Goal: Check status

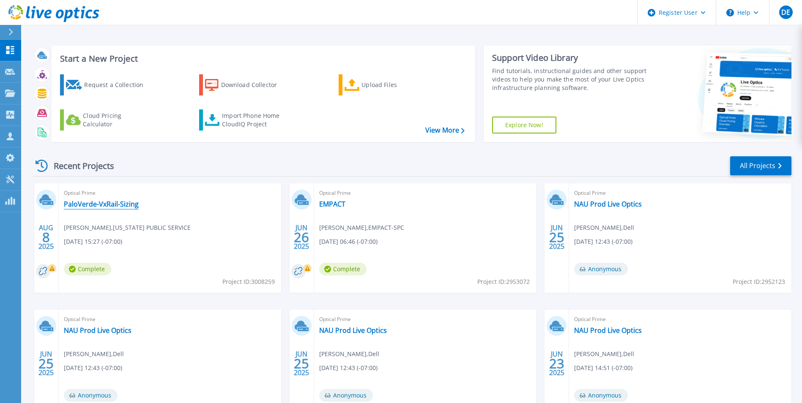
click at [128, 205] on link "PaloVerde-VxRail-Sizing" at bounding box center [101, 204] width 75 height 8
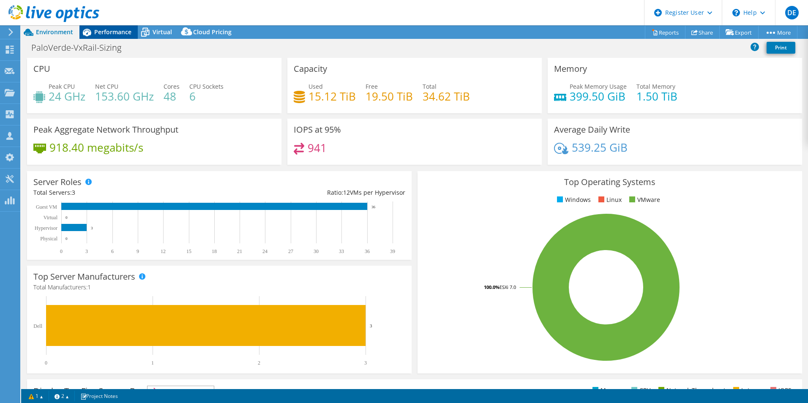
click at [109, 32] on span "Performance" at bounding box center [112, 32] width 37 height 8
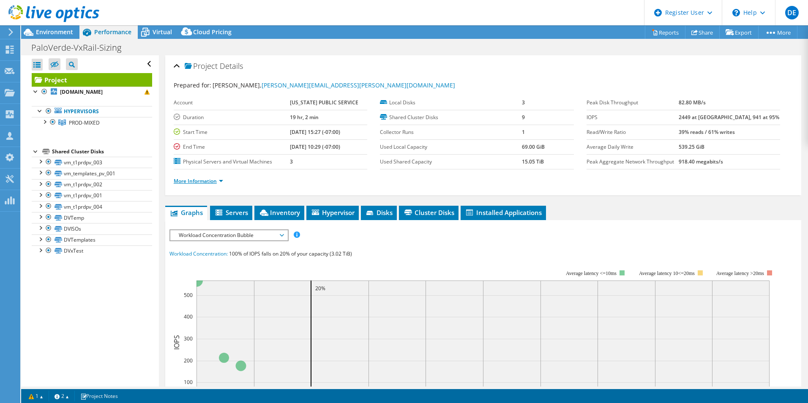
click at [222, 179] on link "More Information" at bounding box center [198, 181] width 49 height 7
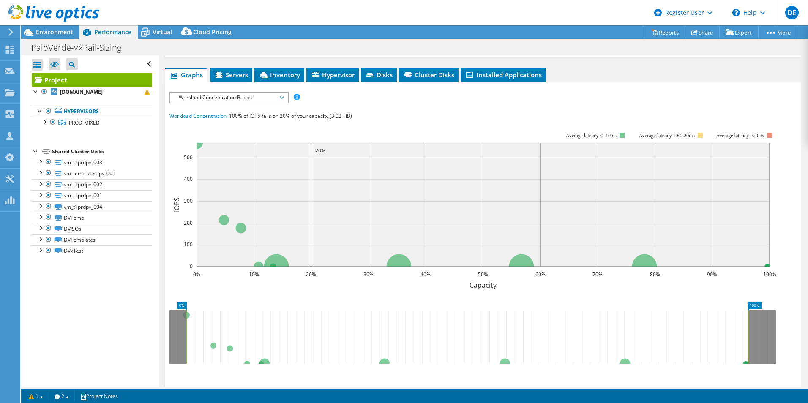
scroll to position [342, 0]
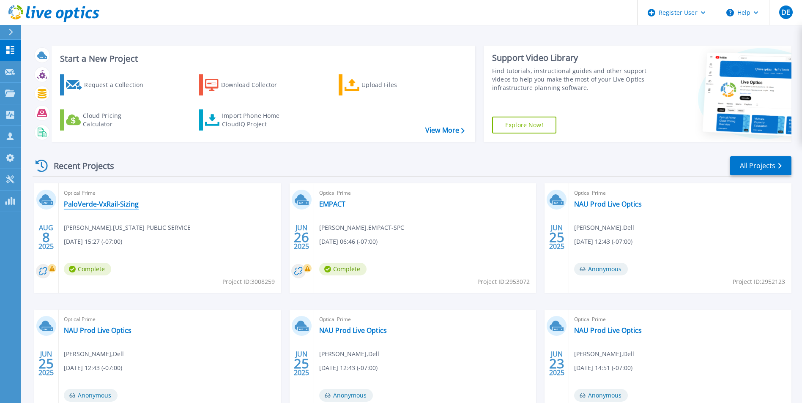
click at [106, 204] on link "PaloVerde-VxRail-Sizing" at bounding box center [101, 204] width 75 height 8
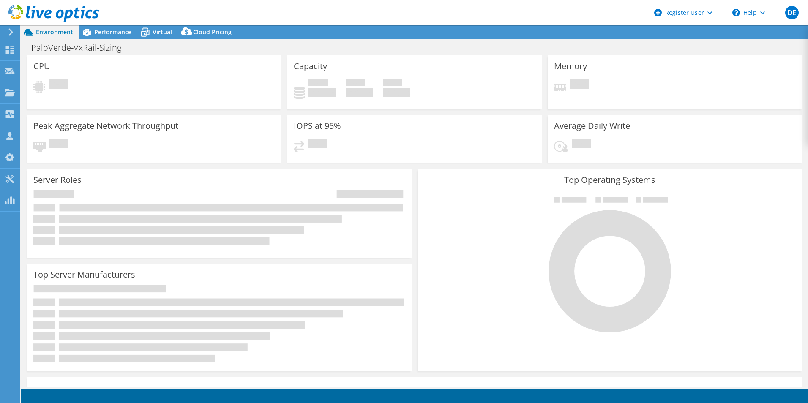
select select "USD"
